Goal: Task Accomplishment & Management: Use online tool/utility

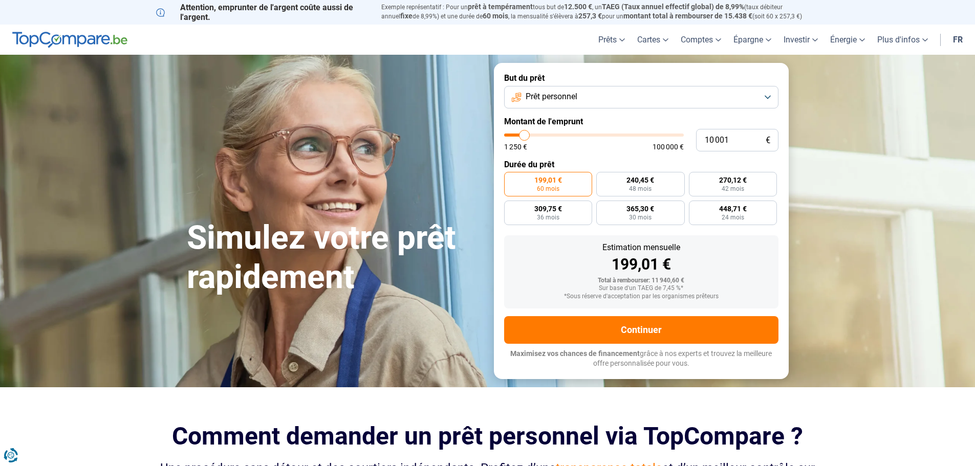
type input "9 500"
type input "9500"
type input "10 250"
type input "10250"
type input "11 250"
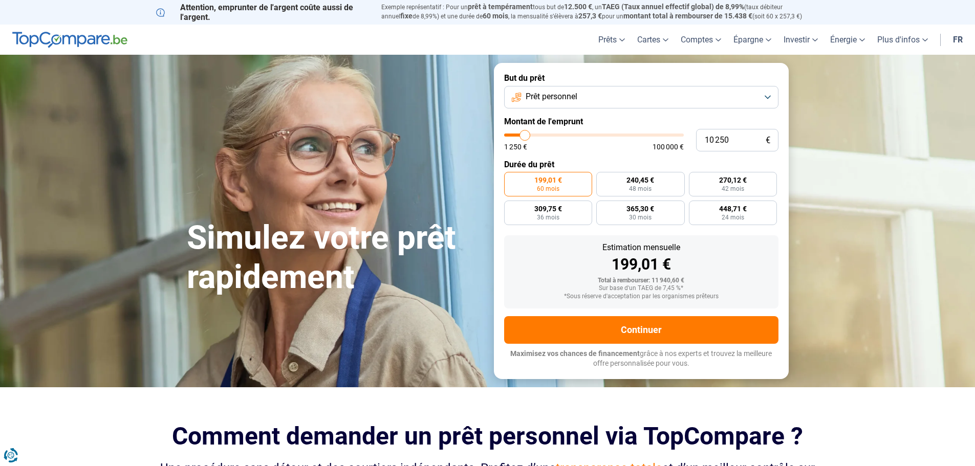
type input "11250"
type input "12 750"
type input "12750"
type input "16 000"
type input "16000"
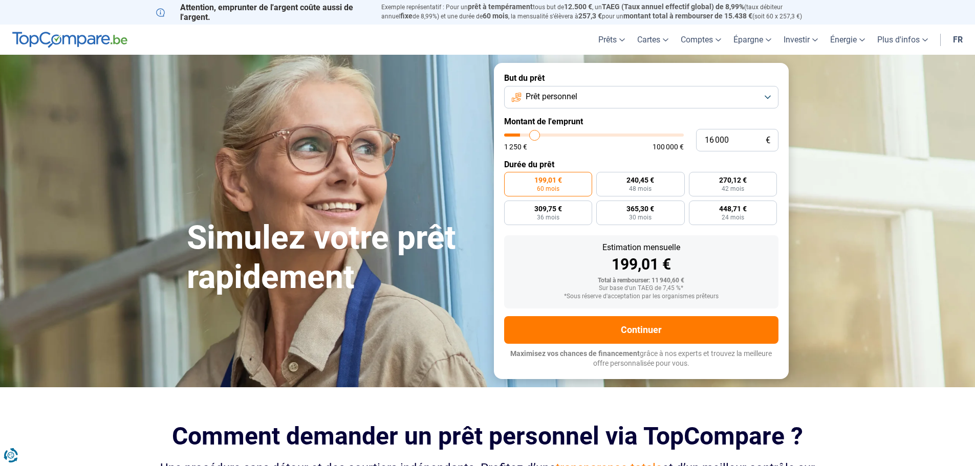
type input "20 500"
type input "20500"
type input "24 750"
type input "24750"
type input "29 000"
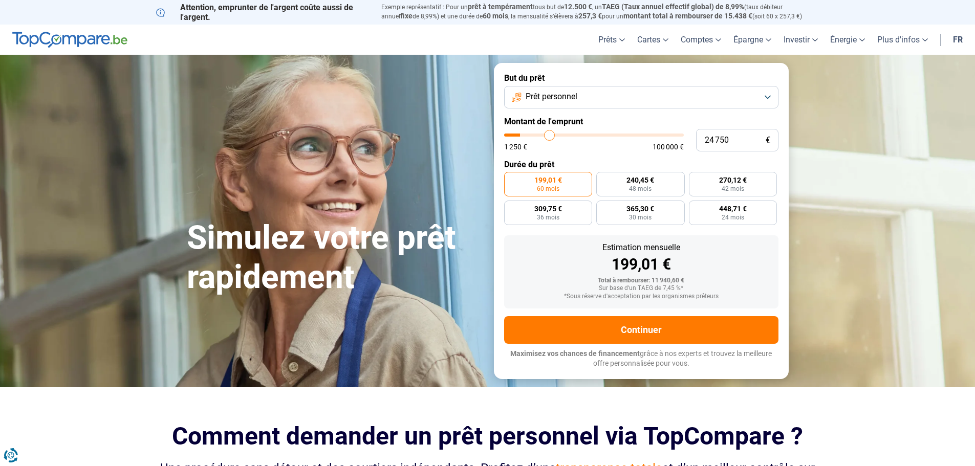
type input "29000"
type input "38 250"
type input "38250"
type input "47 250"
type input "47250"
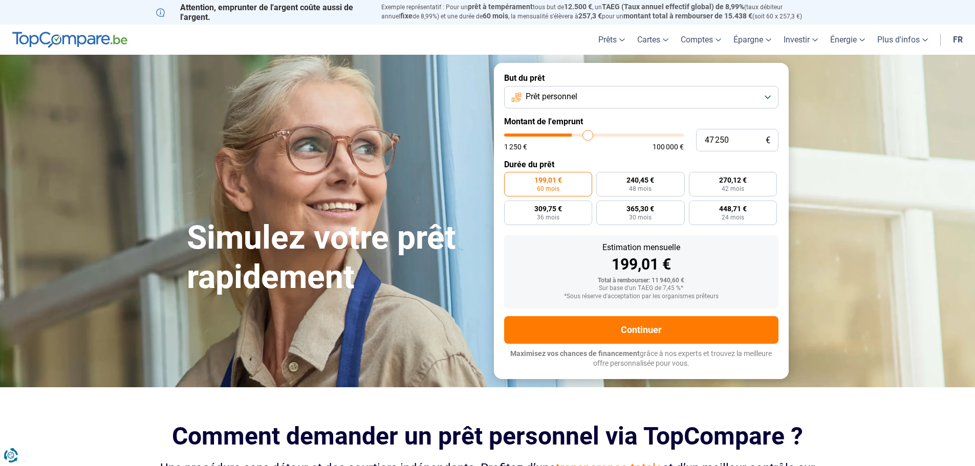
type input "61 750"
type input "61750"
type input "78 000"
type input "78000"
type input "85 250"
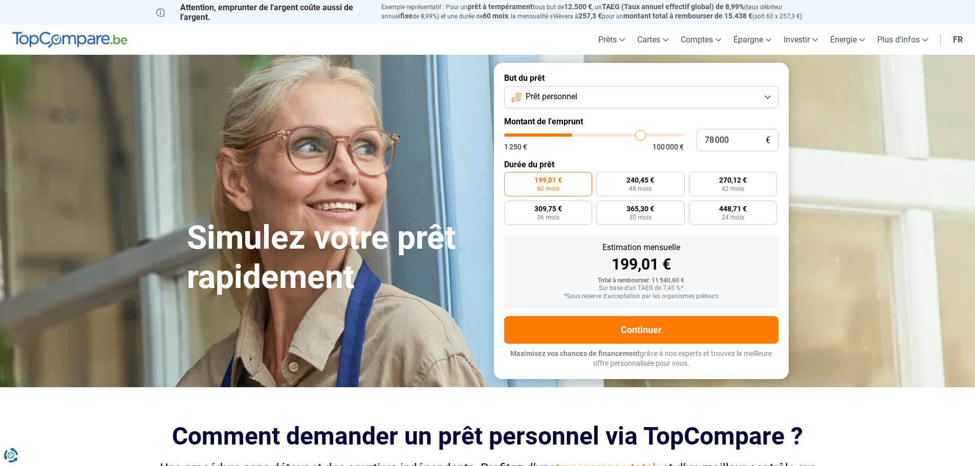
type input "85250"
type input "91 000"
type input "91000"
type input "92 750"
type input "92750"
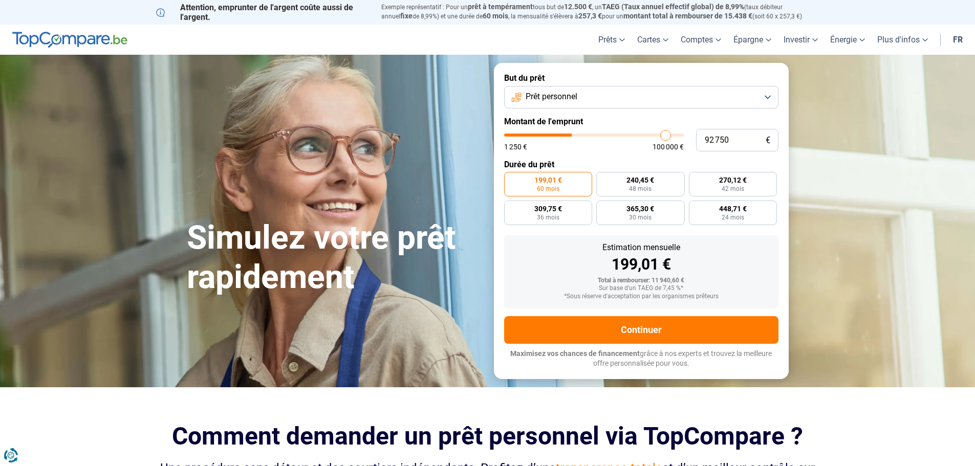
type input "94 000"
type input "94000"
type input "94 500"
type input "94500"
type input "95 500"
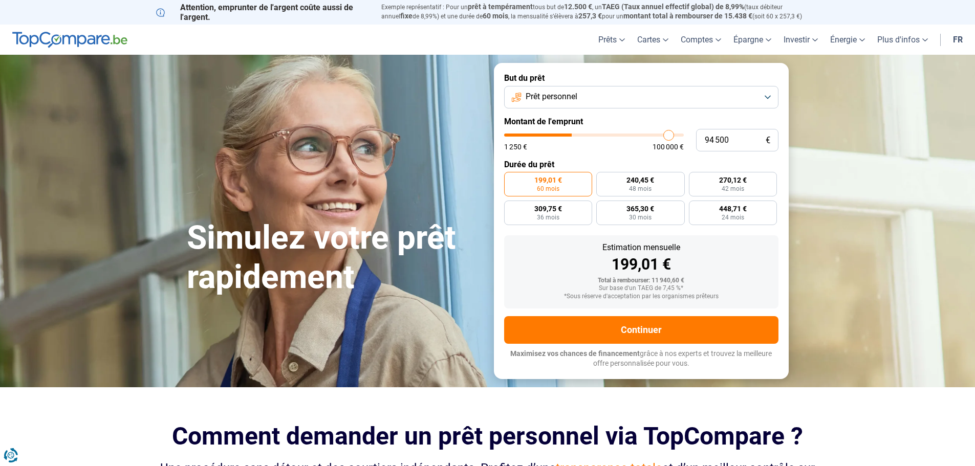
type input "95500"
type input "97 000"
type input "97000"
type input "98 500"
type input "98500"
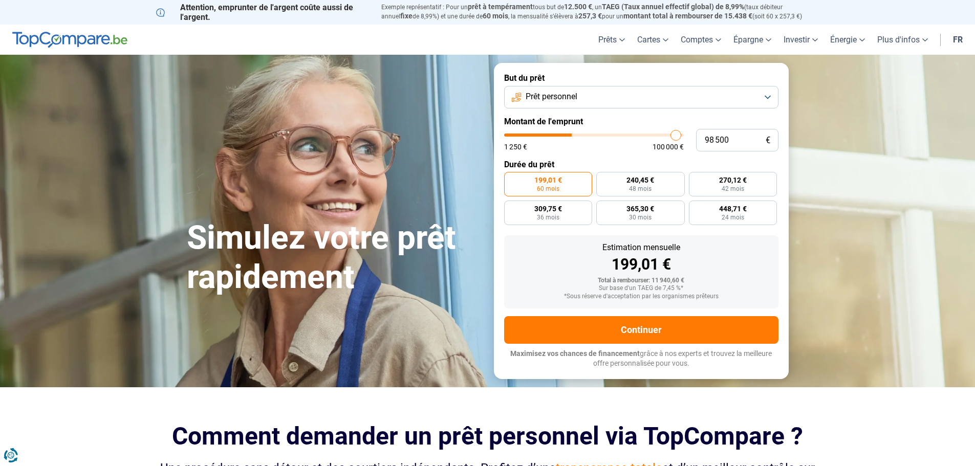
type input "99 500"
type input "99500"
type input "100 000"
drag, startPoint x: 523, startPoint y: 133, endPoint x: 685, endPoint y: 126, distance: 162.3
type input "100000"
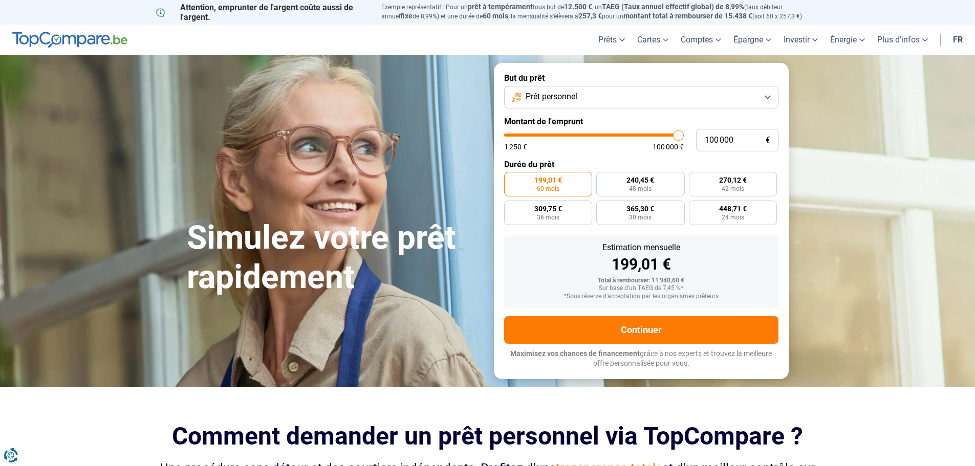
click at [684, 134] on input "range" at bounding box center [594, 135] width 180 height 3
radio input "false"
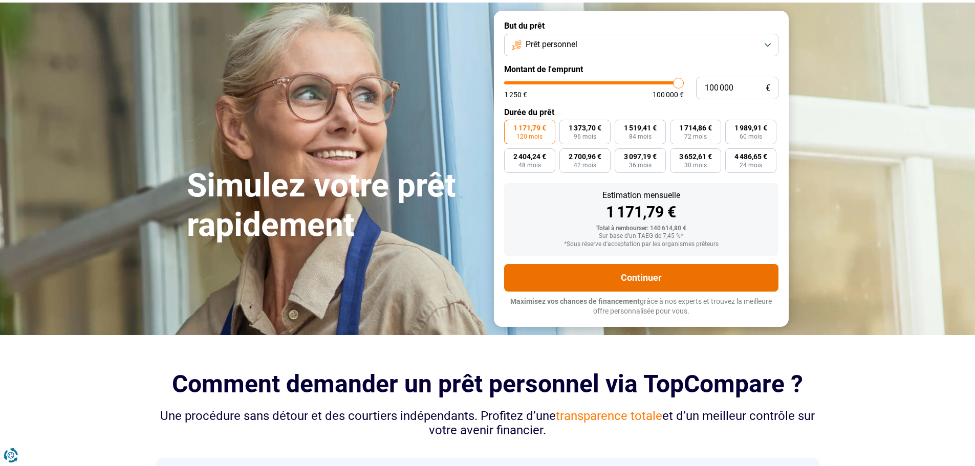
scroll to position [51, 0]
